Goal: Navigation & Orientation: Find specific page/section

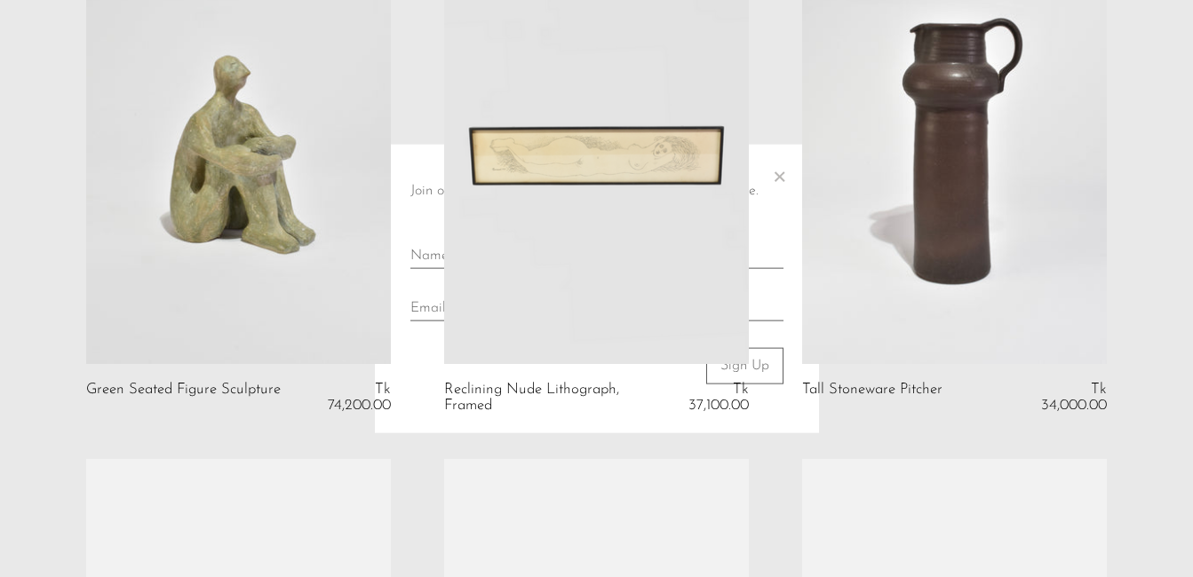
scroll to position [888, 0]
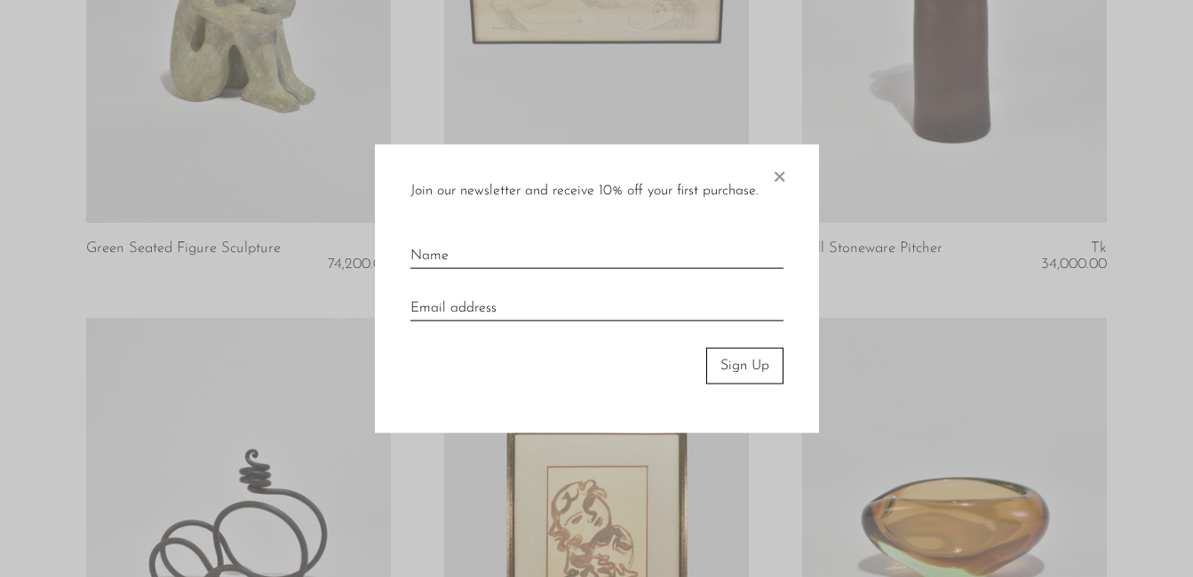
click at [783, 181] on span "×" at bounding box center [779, 173] width 18 height 57
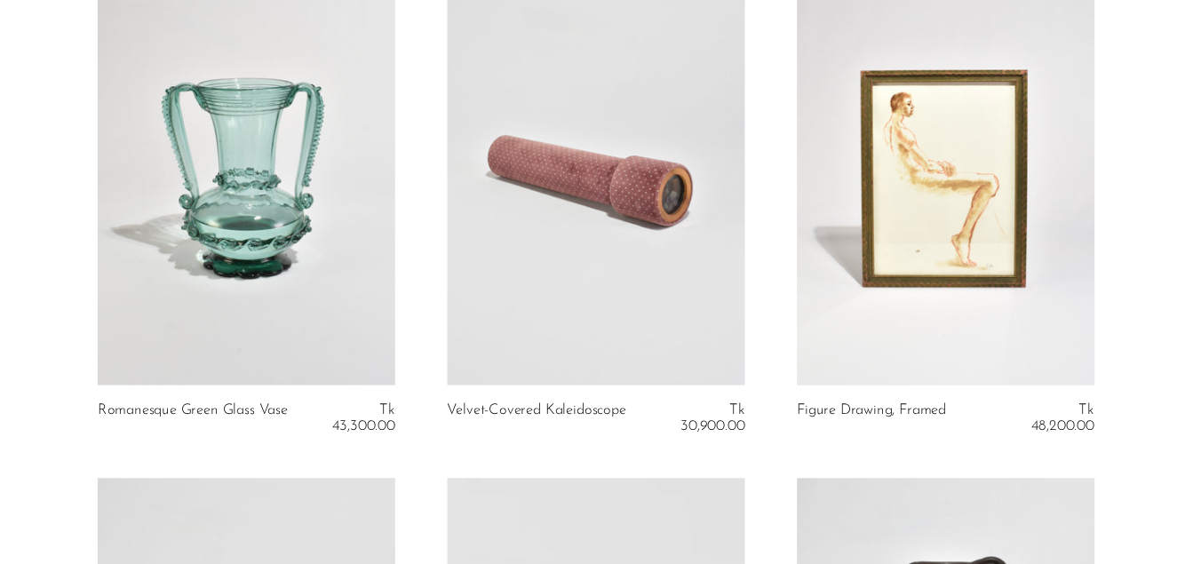
scroll to position [0, 0]
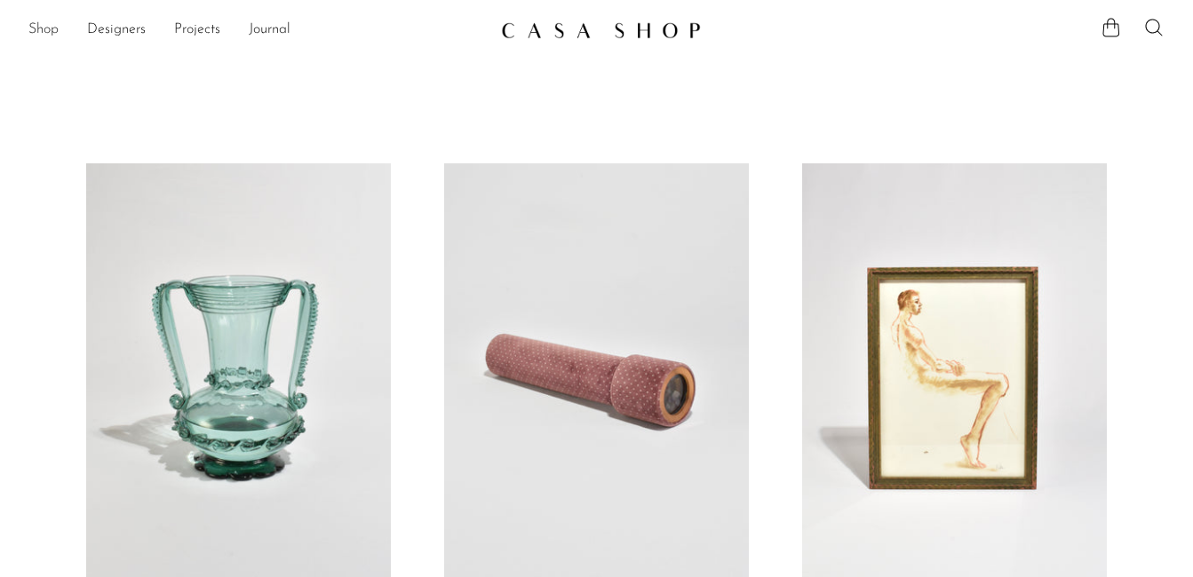
click at [32, 27] on link "Shop" at bounding box center [43, 30] width 30 height 23
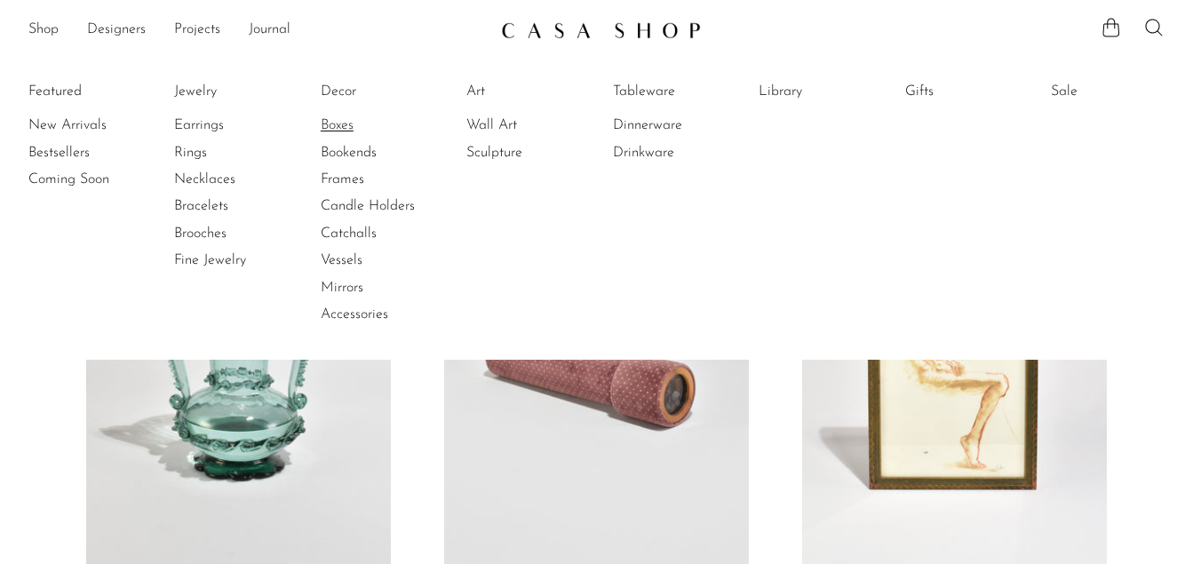
click at [340, 120] on link "Boxes" at bounding box center [387, 125] width 133 height 20
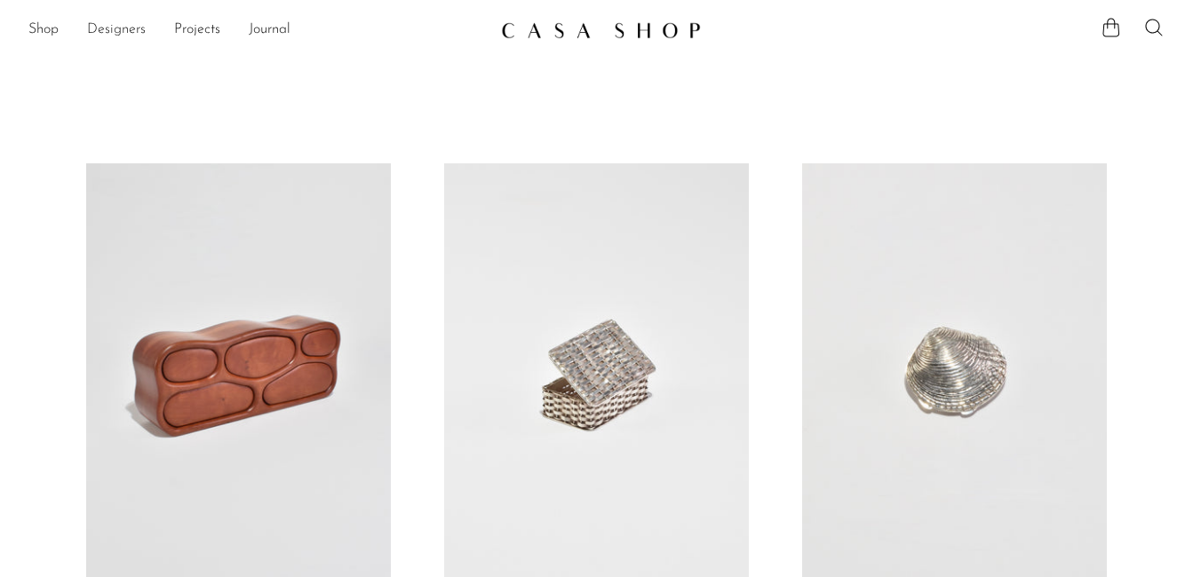
click at [99, 28] on link "Designers" at bounding box center [116, 30] width 59 height 23
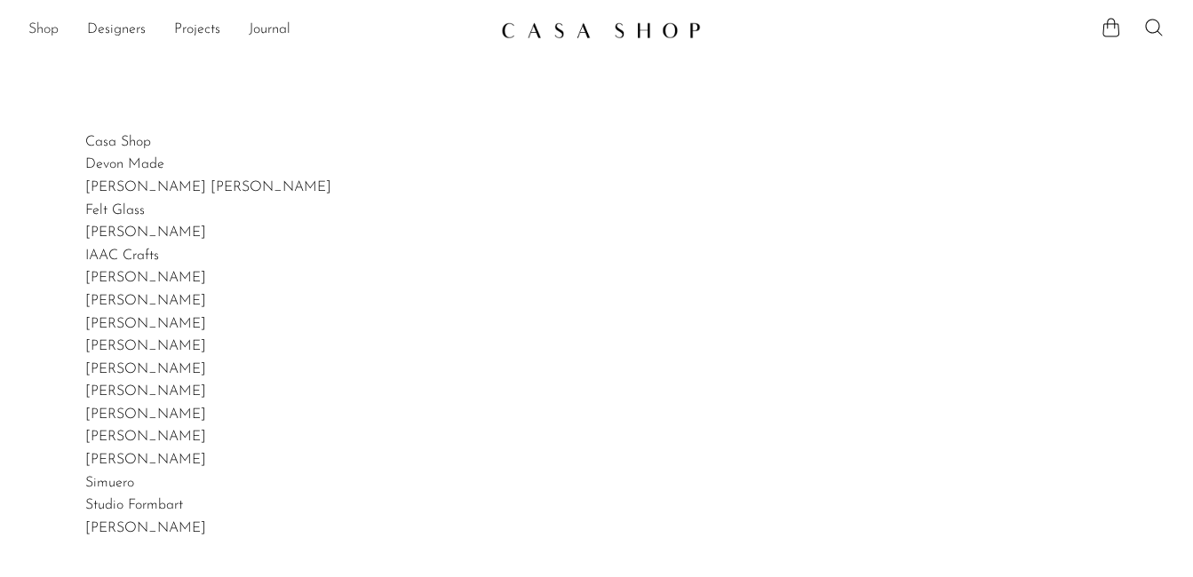
click at [49, 29] on link "Shop" at bounding box center [43, 30] width 30 height 23
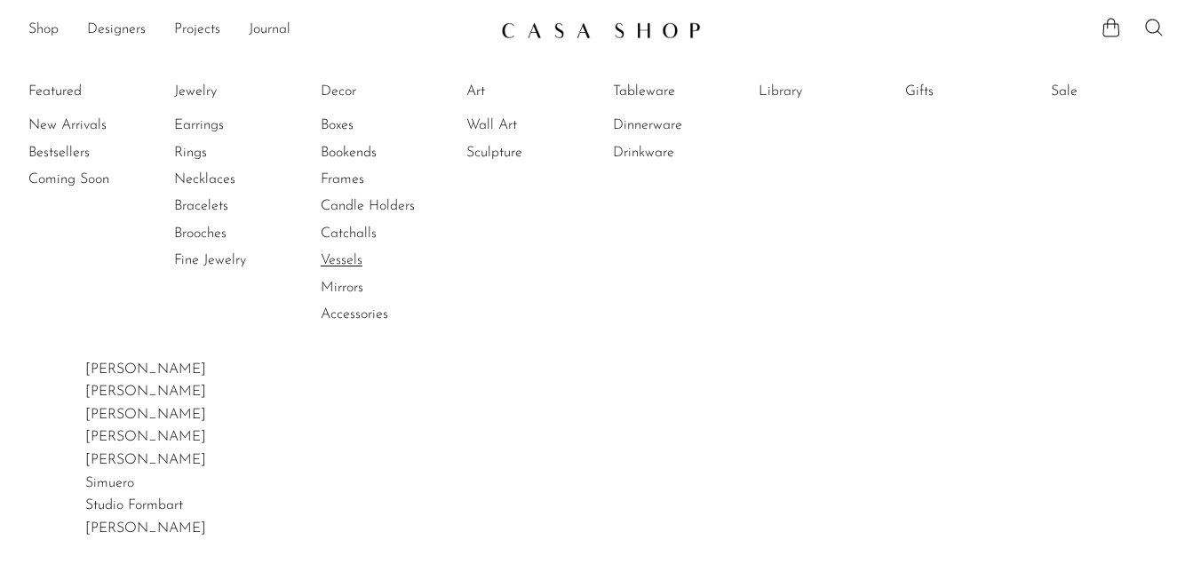
click at [351, 253] on link "Vessels" at bounding box center [387, 260] width 133 height 20
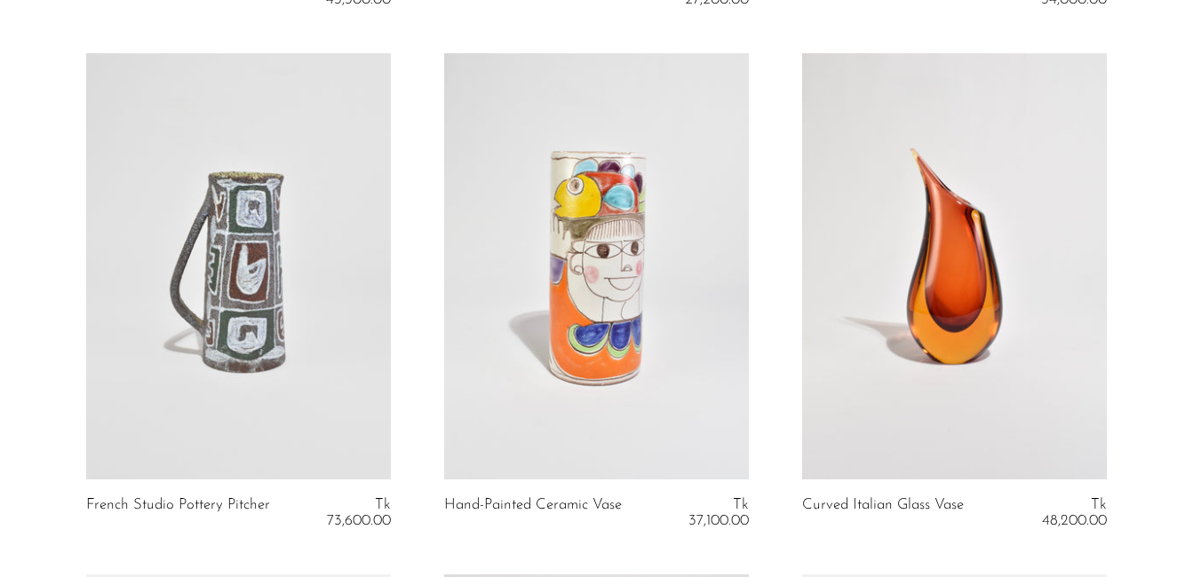
scroll to position [444, 0]
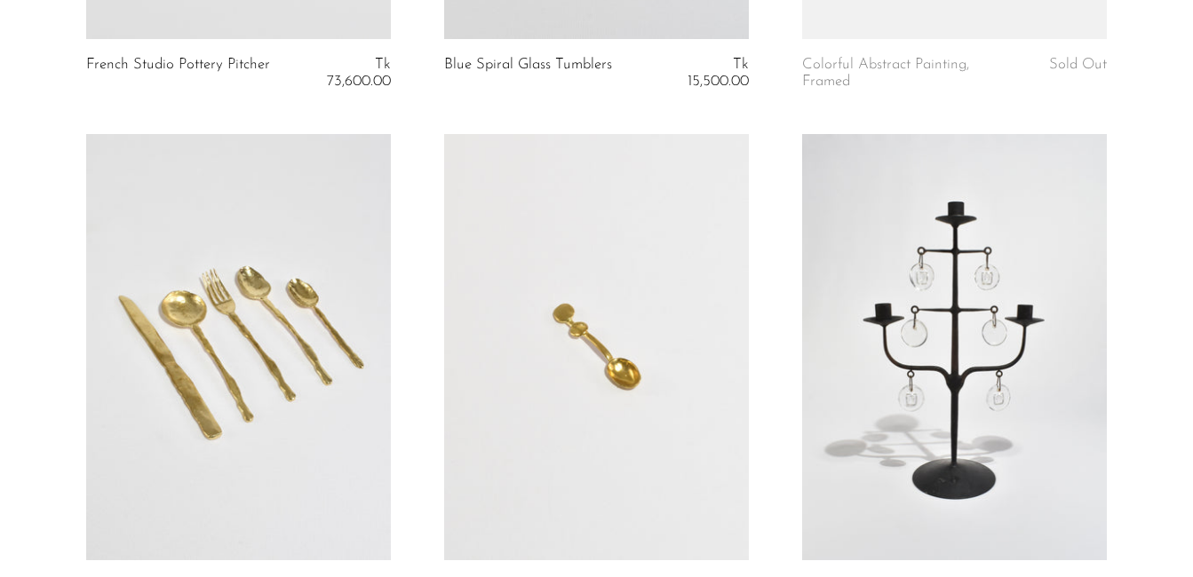
scroll to position [4530, 0]
